Goal: Obtain resource: Download file/media

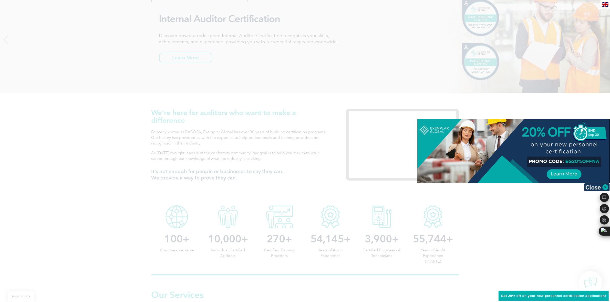
scroll to position [160, 0]
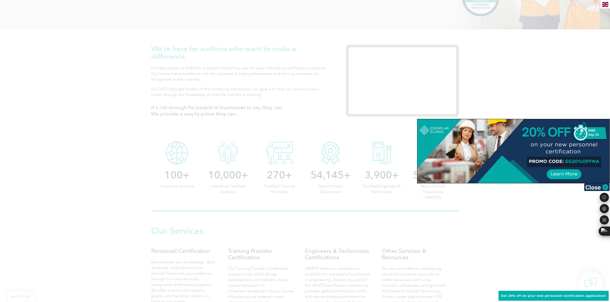
click at [170, 76] on div at bounding box center [305, 151] width 610 height 302
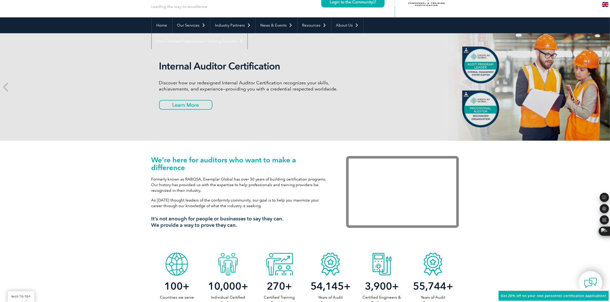
scroll to position [0, 0]
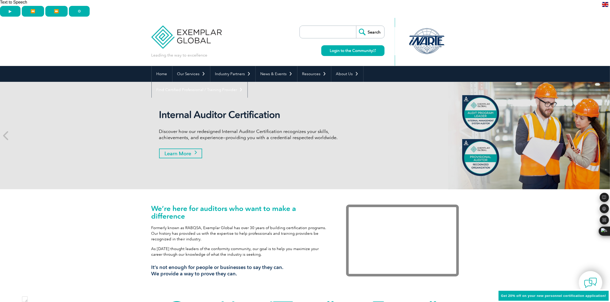
click at [194, 149] on link "Learn More" at bounding box center [180, 154] width 43 height 10
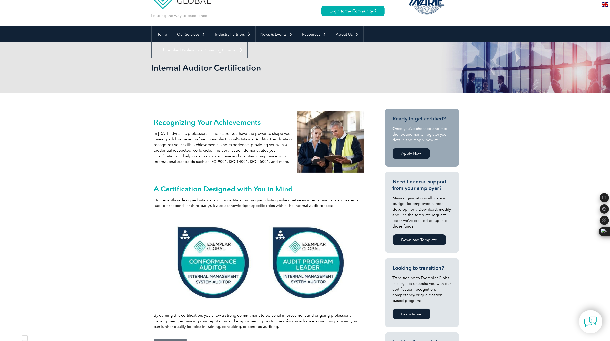
scroll to position [39, 0]
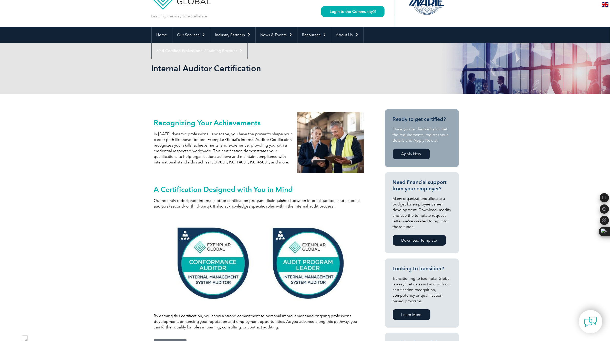
click at [424, 235] on link "Download Template" at bounding box center [418, 240] width 53 height 11
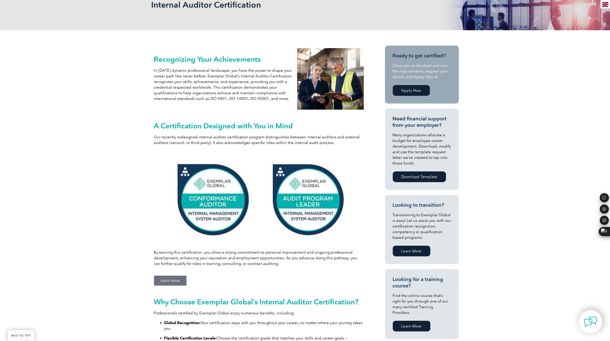
scroll to position [103, 0]
